Goal: Task Accomplishment & Management: Manage account settings

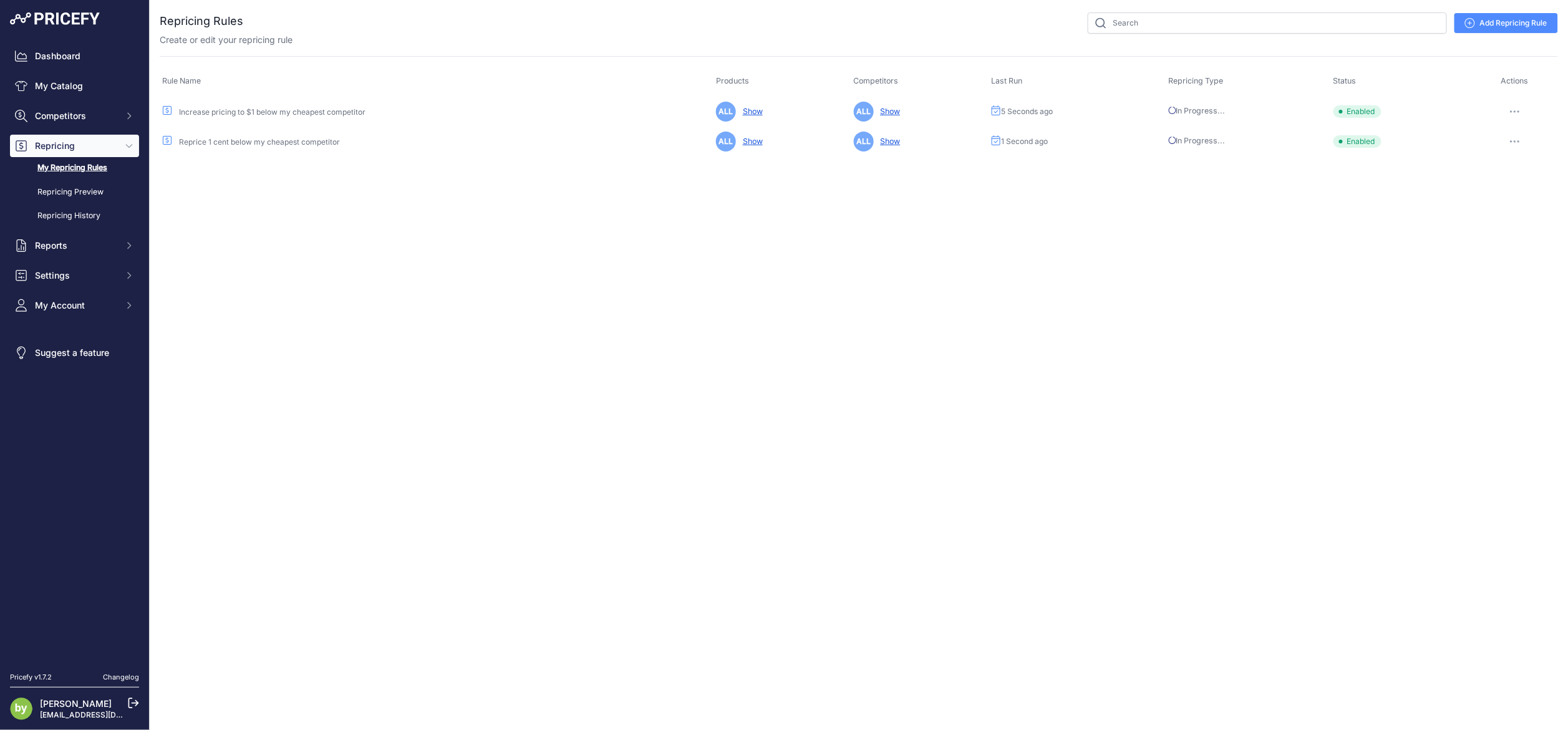
click at [139, 698] on icon at bounding box center [133, 703] width 11 height 11
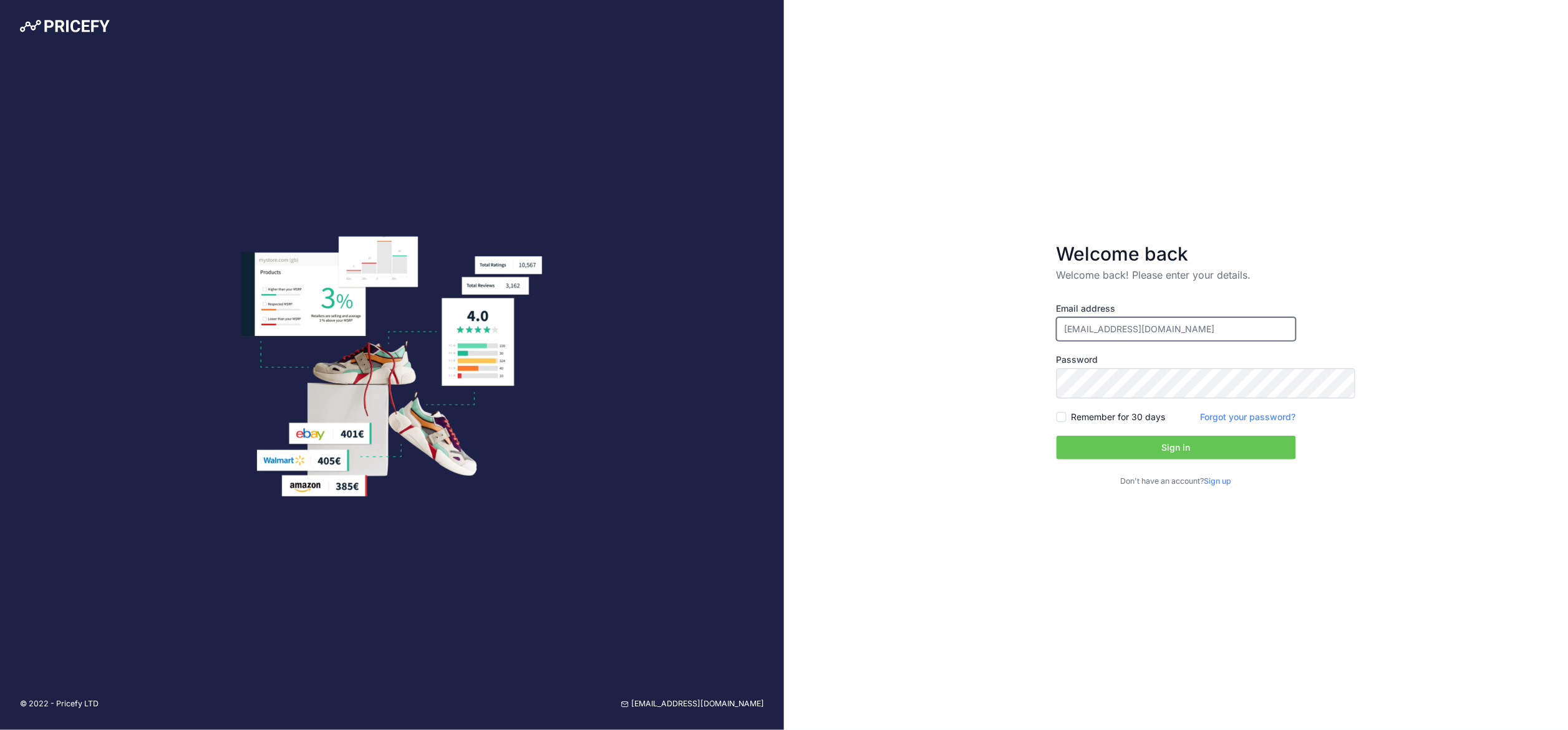
click at [1076, 319] on input "[EMAIL_ADDRESS][DOMAIN_NAME]" at bounding box center [1176, 329] width 239 height 23
paste input "rhenric"
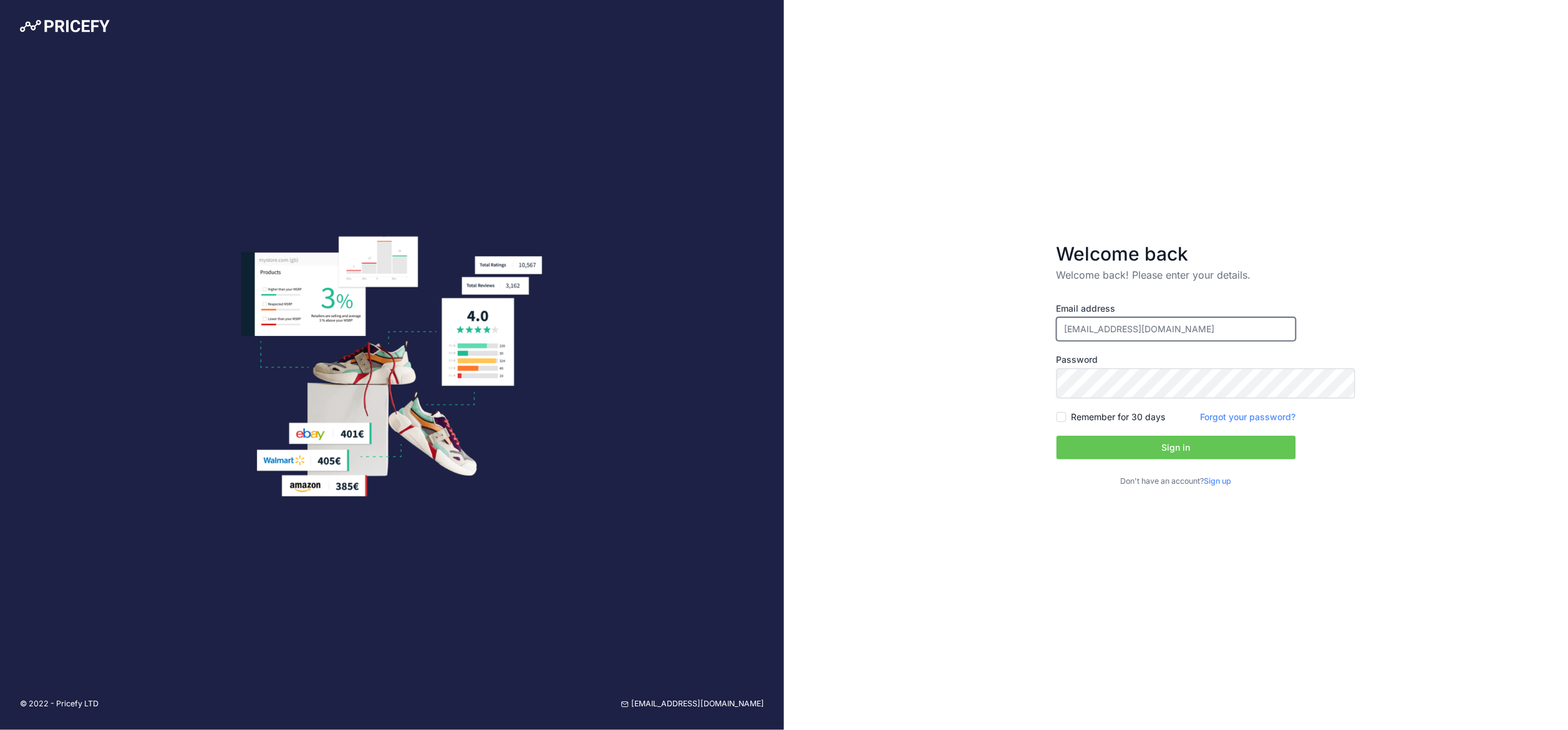
type input "rhenrich@globalfuelingsystems.com"
click at [1056, 422] on input "Remember for 30 days" at bounding box center [1061, 417] width 10 height 10
checkbox input "true"
click at [1097, 460] on button "Sign in" at bounding box center [1176, 448] width 239 height 23
